Goal: Information Seeking & Learning: Understand process/instructions

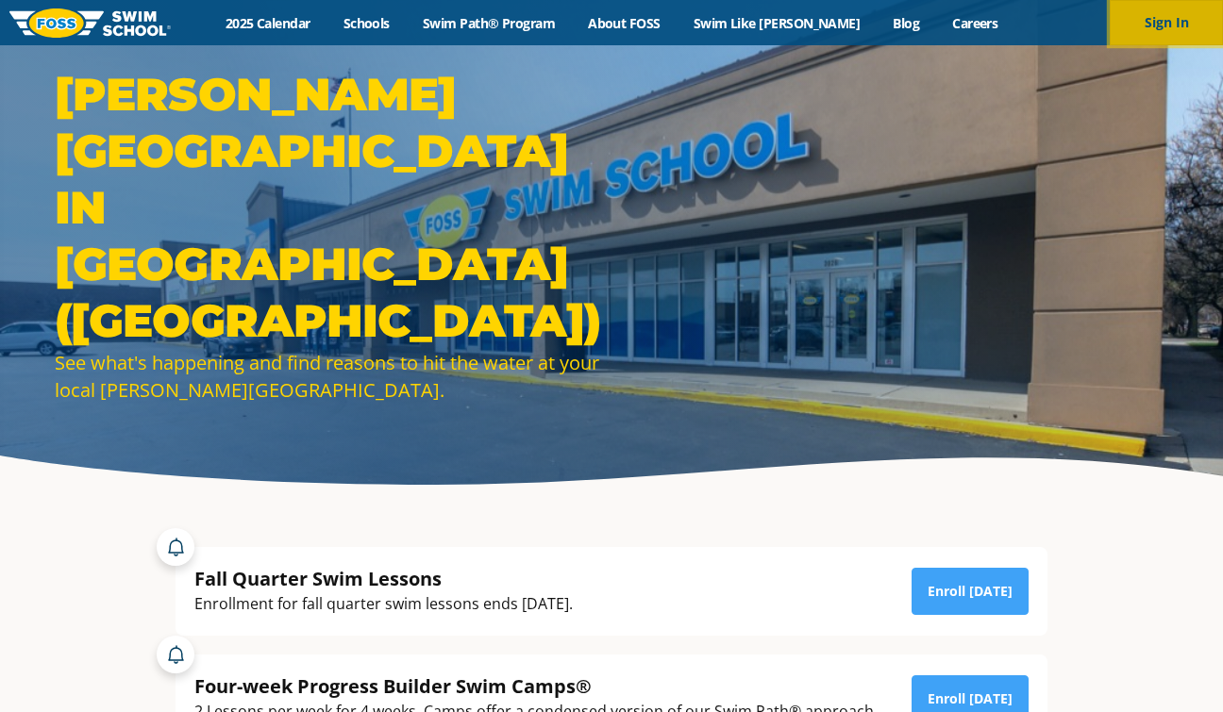
click at [1146, 21] on button "Sign In" at bounding box center [1165, 22] width 113 height 45
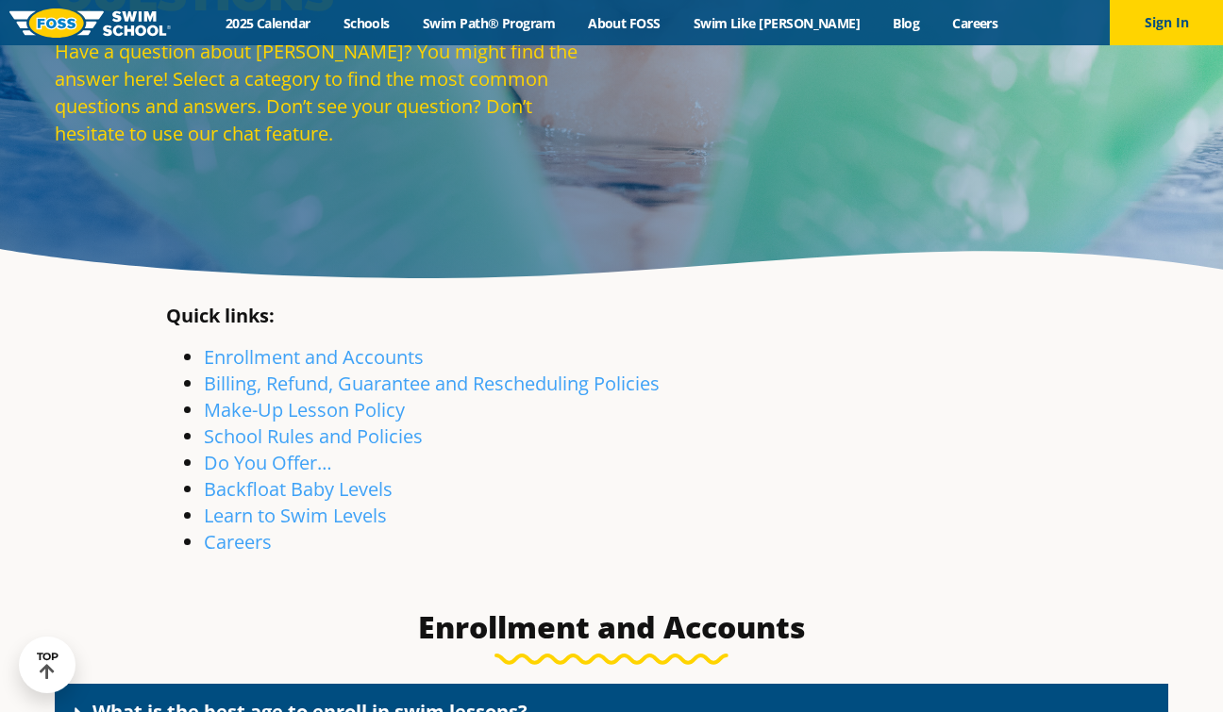
scroll to position [208, 0]
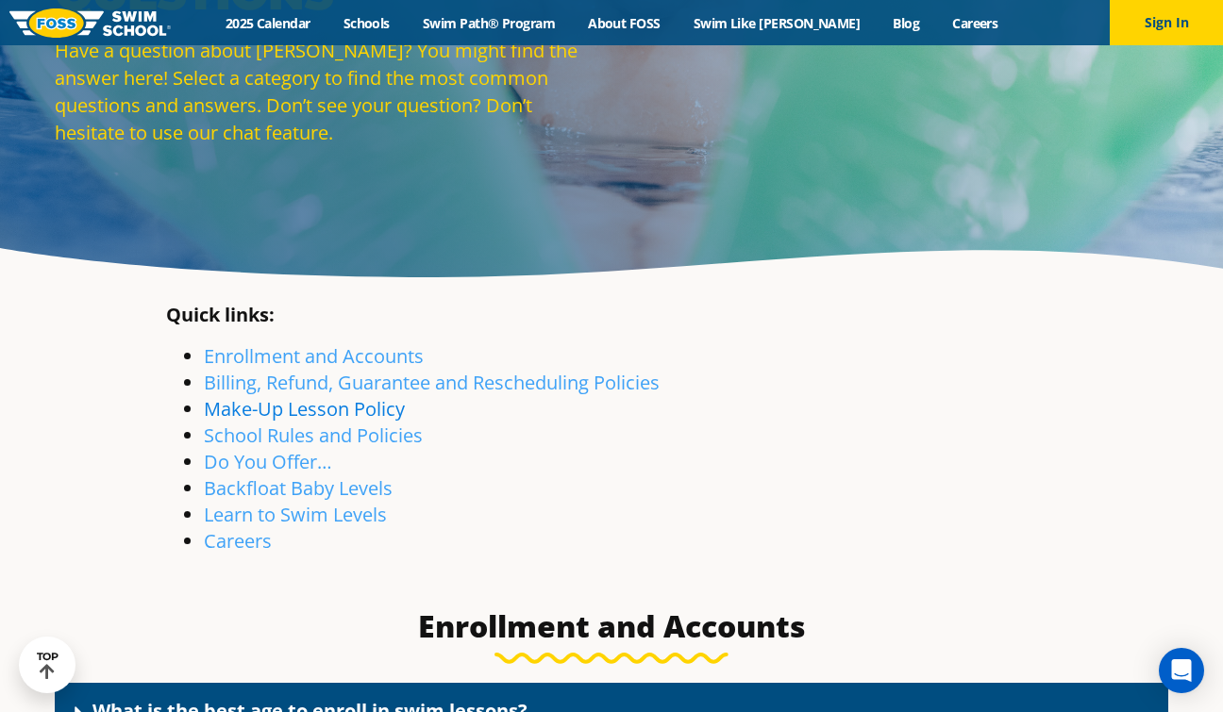
click at [310, 407] on link "Make-Up Lesson Policy" at bounding box center [304, 408] width 201 height 25
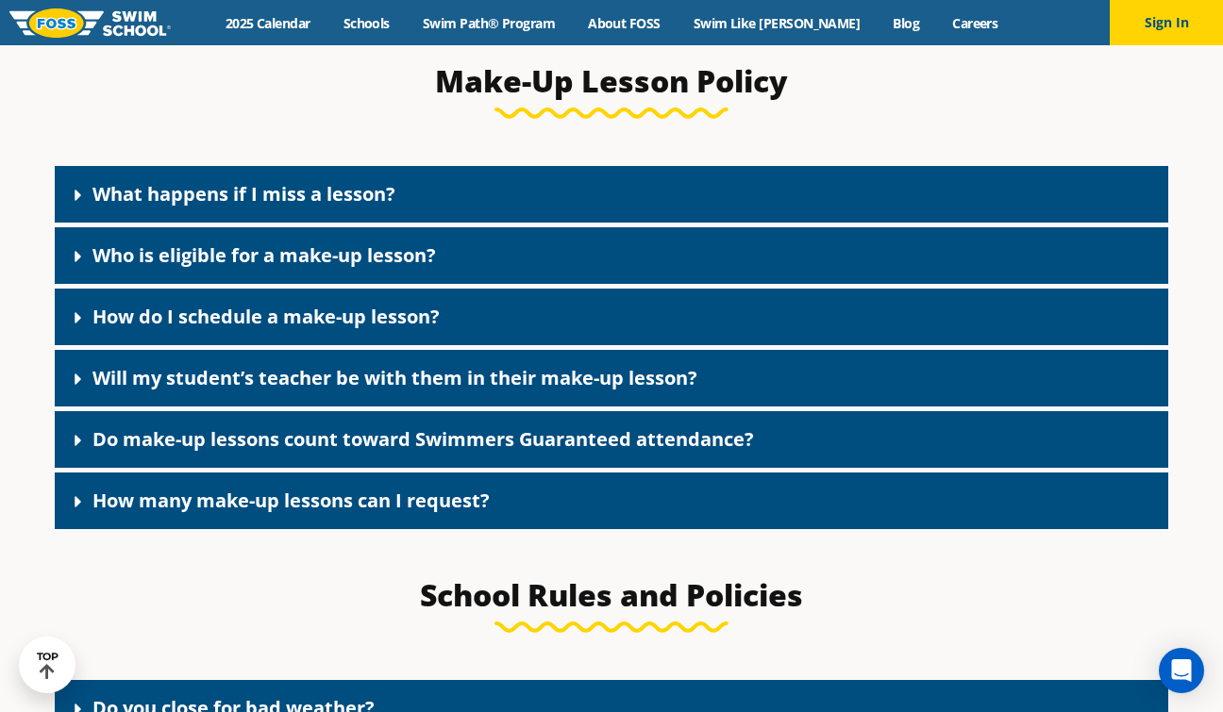
scroll to position [2127, 0]
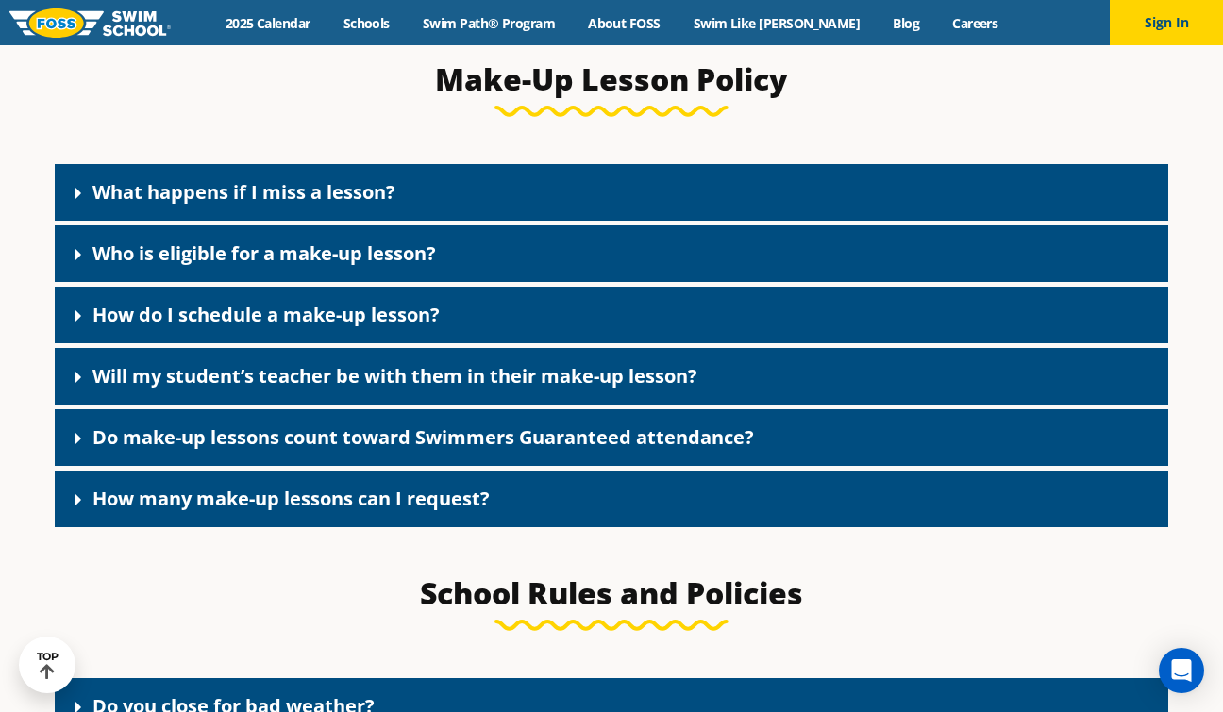
click at [331, 214] on div "What happens if I miss a lesson?" at bounding box center [611, 192] width 1113 height 57
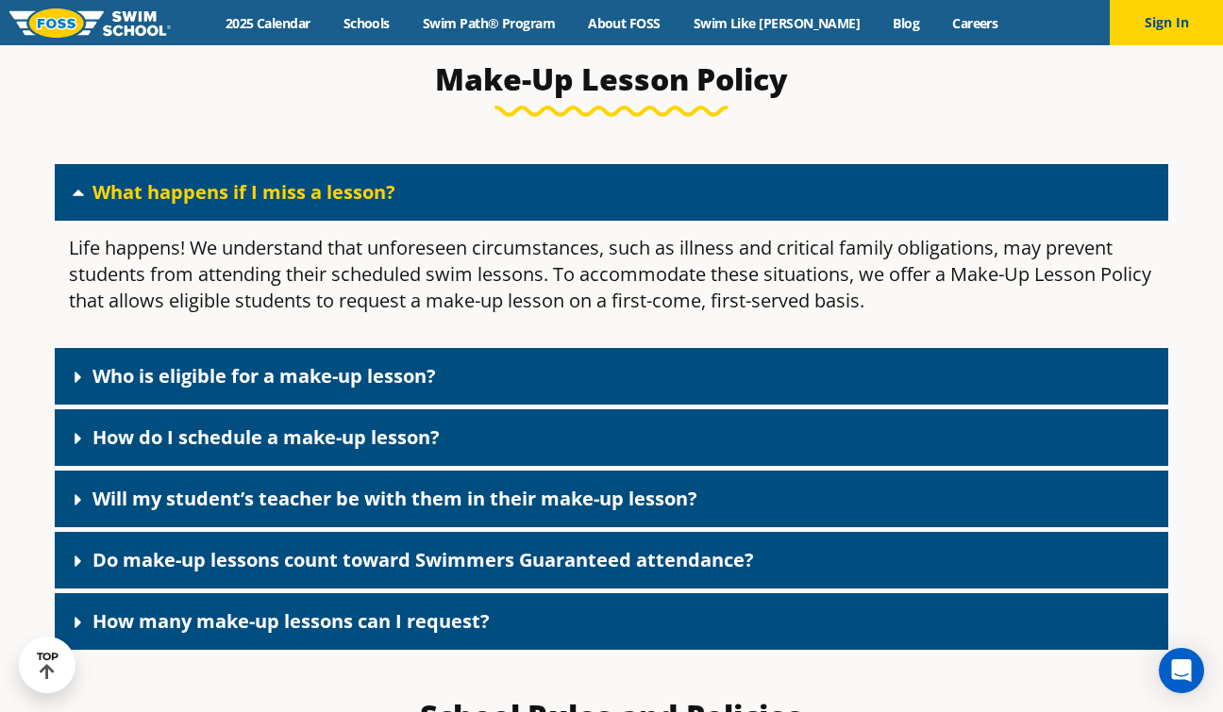
click at [310, 374] on link "Who is eligible for a make-up lesson?" at bounding box center [263, 375] width 343 height 25
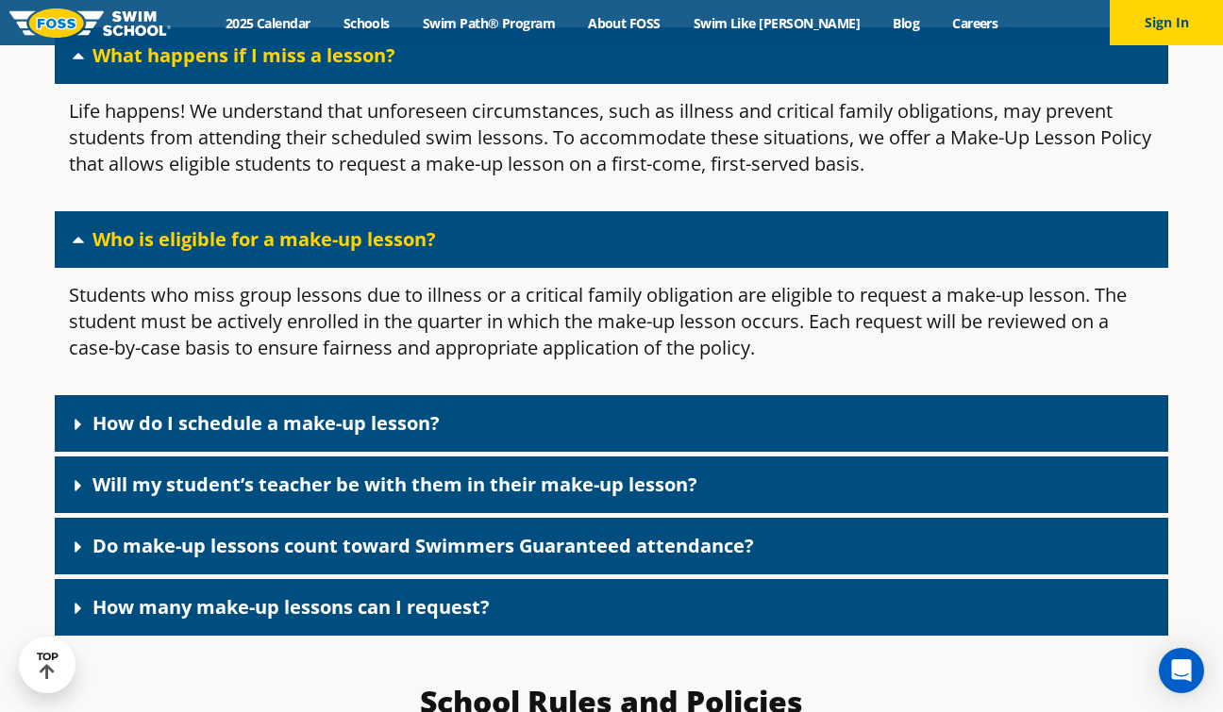
scroll to position [2267, 0]
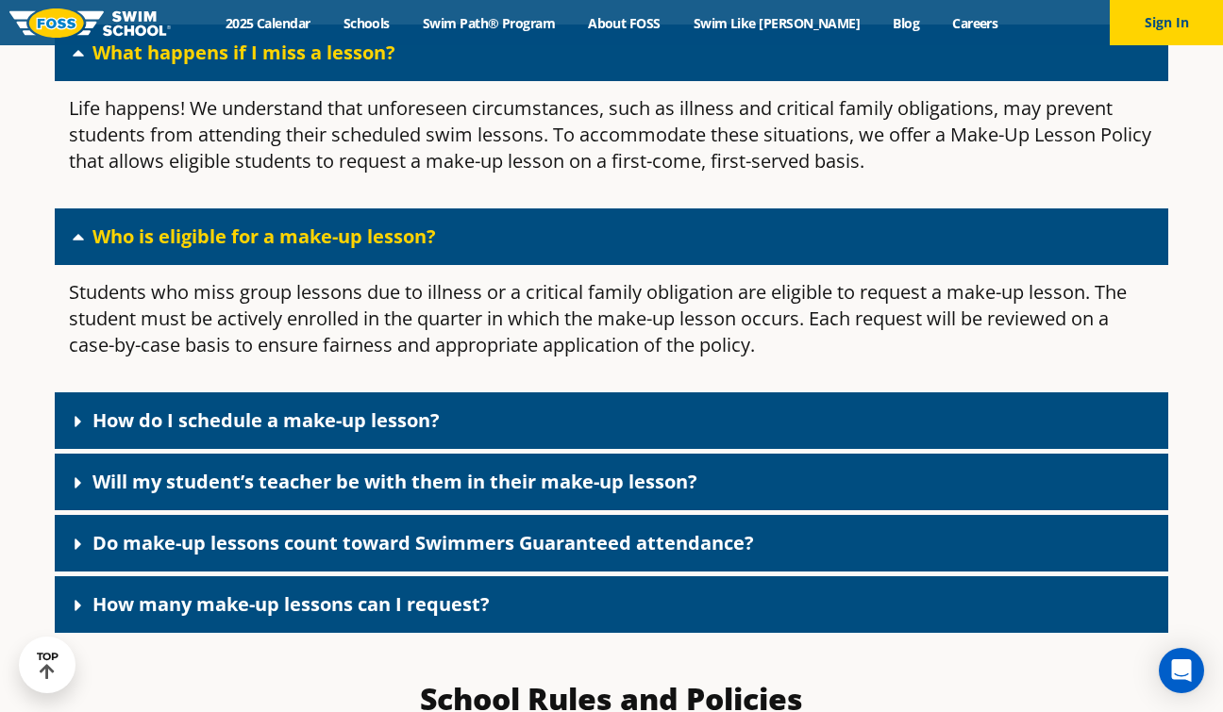
click at [299, 421] on link "How do I schedule a make-up lesson?" at bounding box center [265, 420] width 347 height 25
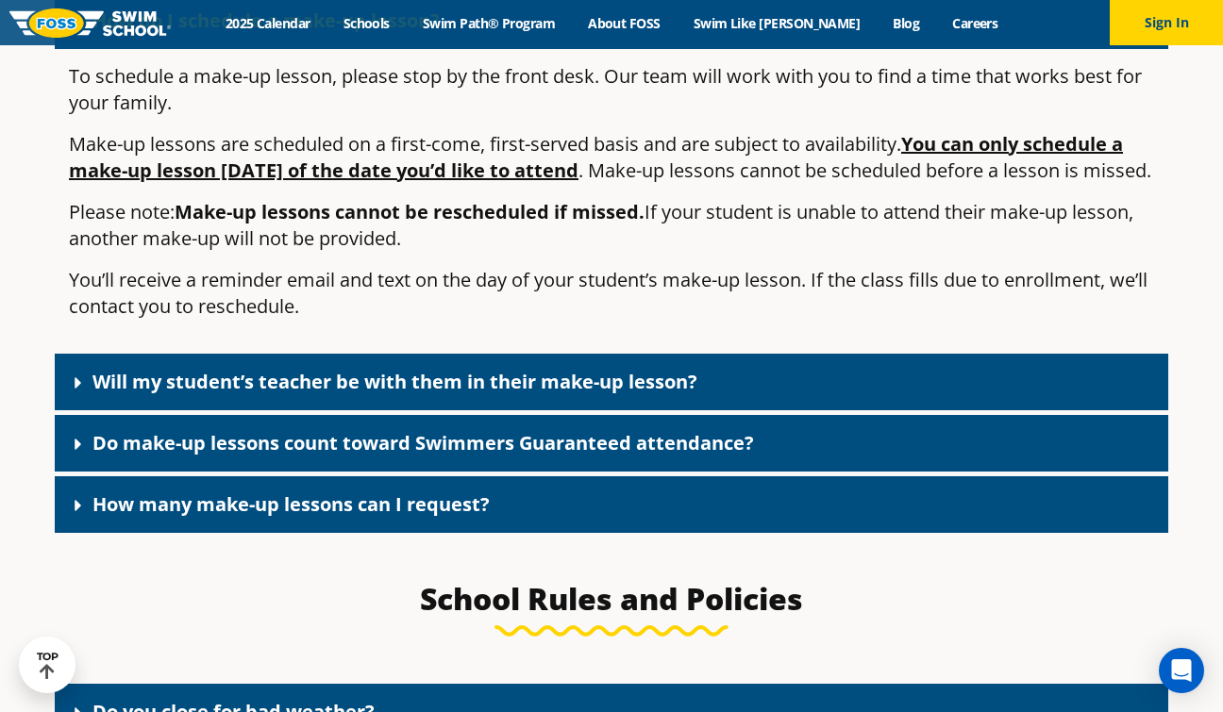
scroll to position [2669, 0]
